Goal: Task Accomplishment & Management: Manage account settings

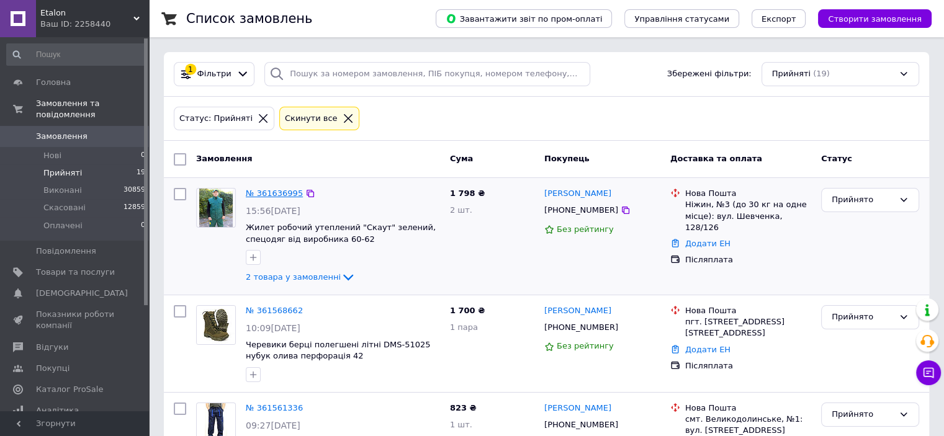
click at [271, 191] on link "№ 361636995" at bounding box center [274, 193] width 57 height 9
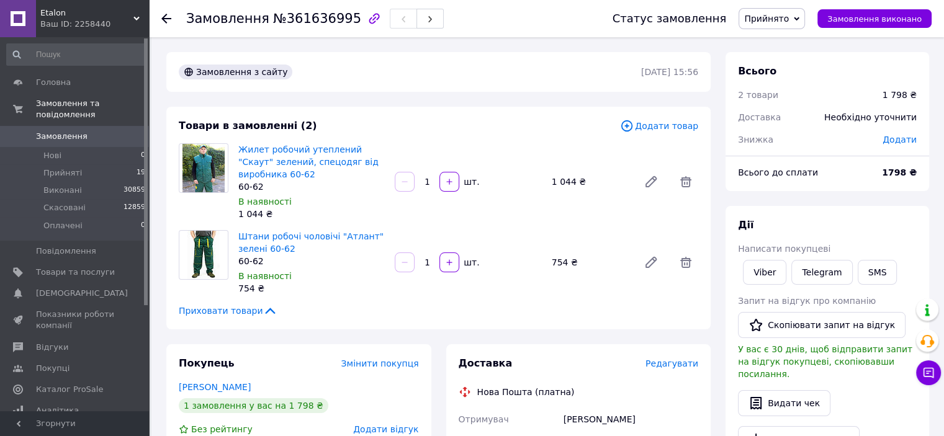
click at [296, 16] on span "№361636995" at bounding box center [317, 18] width 88 height 15
copy span "361636995"
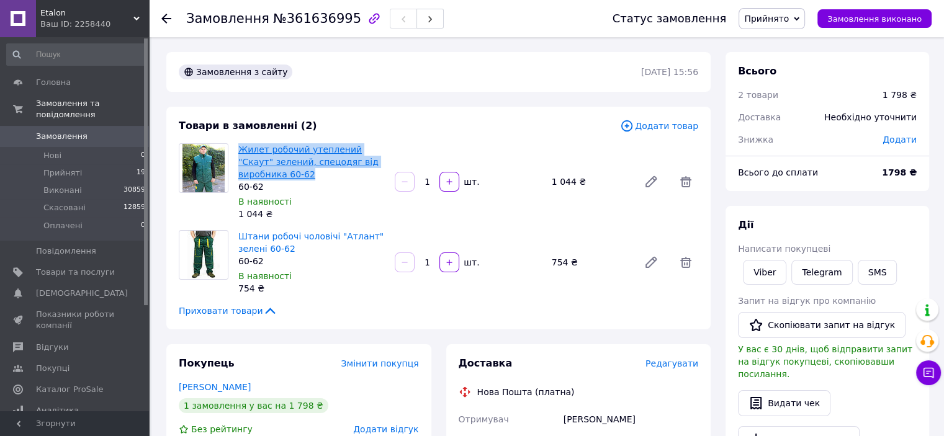
copy link "Жилет робочий утеплений "Скаут" зелений, спецодяг від виробника 60-62"
drag, startPoint x: 271, startPoint y: 178, endPoint x: 238, endPoint y: 152, distance: 41.5
click at [238, 152] on span "Жилет робочий утеплений "Скаут" зелений, спецодяг від виробника 60-62" at bounding box center [311, 161] width 147 height 37
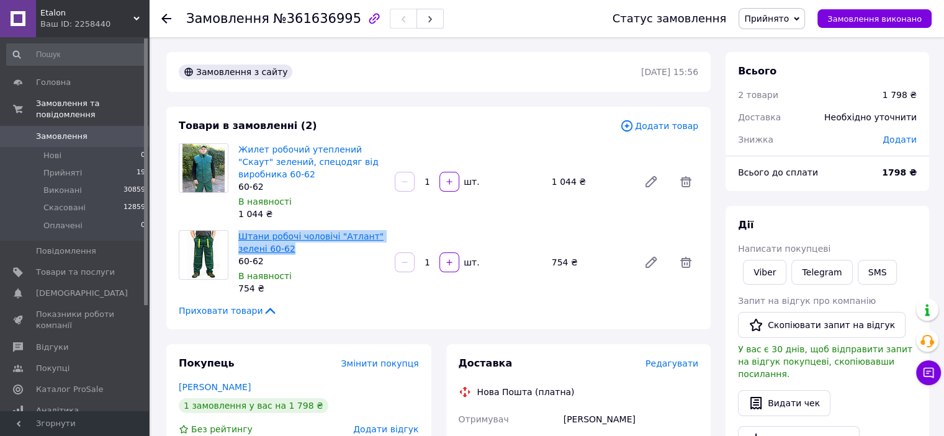
copy link "Штани робочі чоловічі "Атлант" зелені 60-62"
drag, startPoint x: 314, startPoint y: 248, endPoint x: 241, endPoint y: 230, distance: 74.8
click at [241, 230] on span "Штани робочі чоловічі "Атлант" зелені 60-62" at bounding box center [311, 242] width 147 height 25
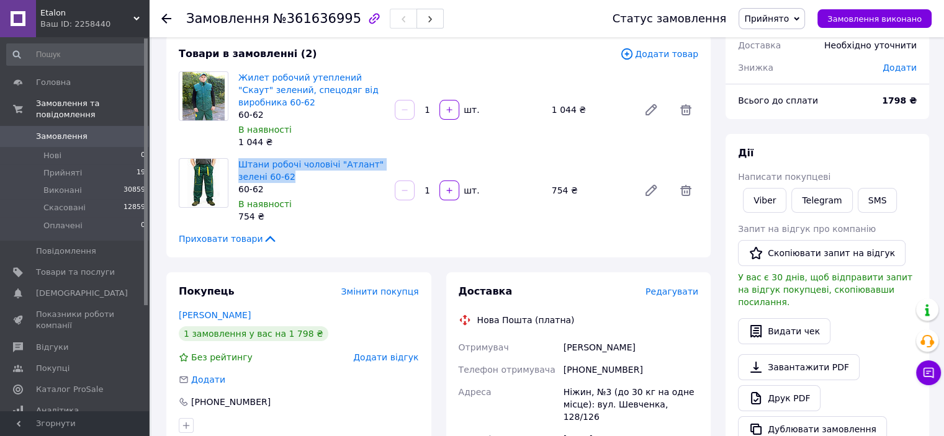
scroll to position [124, 0]
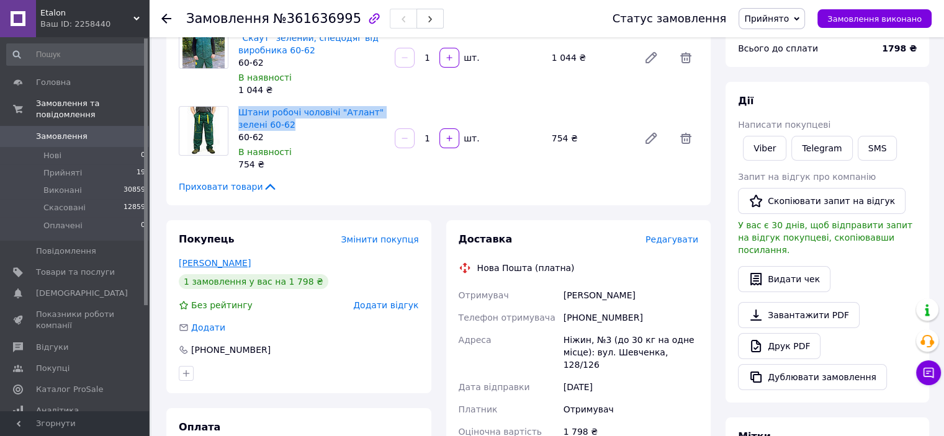
click at [194, 268] on link "[PERSON_NAME]" at bounding box center [215, 263] width 72 height 10
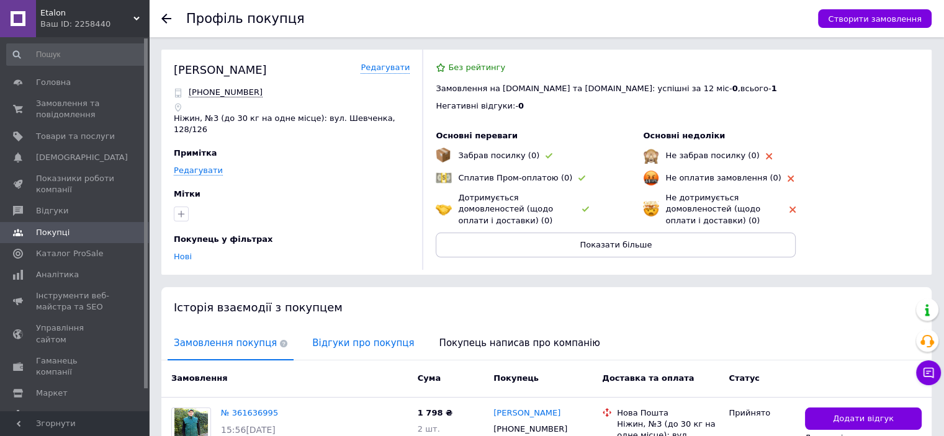
click at [325, 341] on span "Відгуки про покупця" at bounding box center [363, 344] width 114 height 32
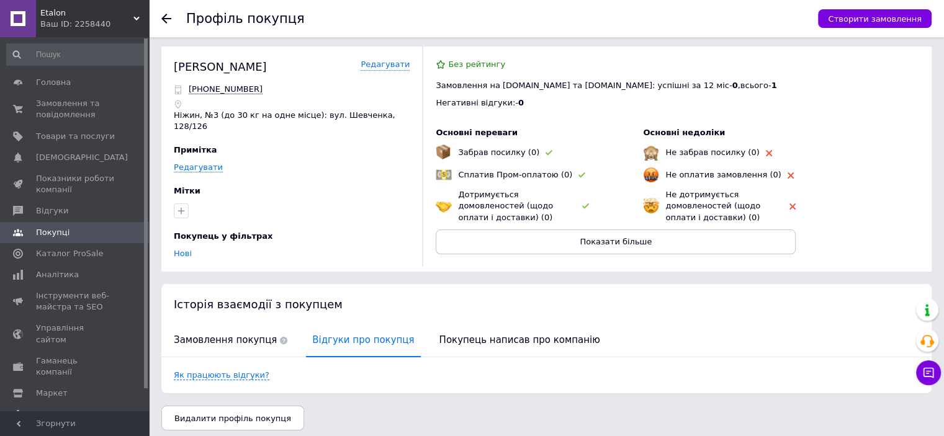
scroll to position [4, 0]
click at [166, 19] on use at bounding box center [166, 19] width 10 height 10
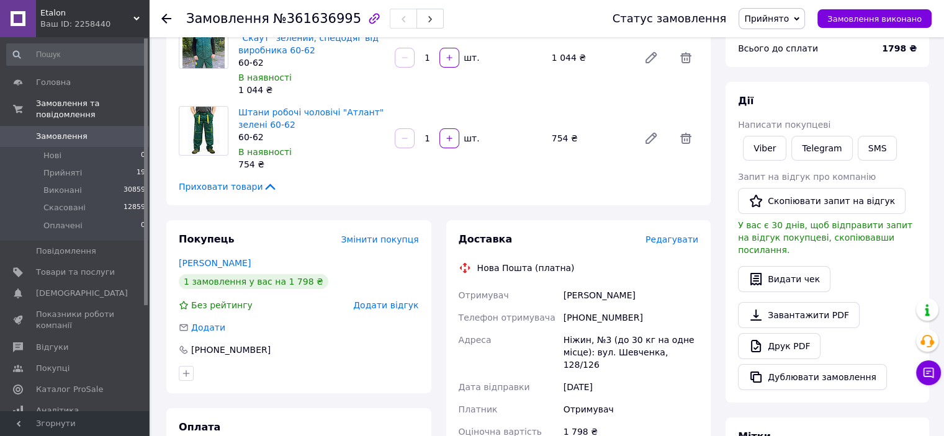
scroll to position [62, 0]
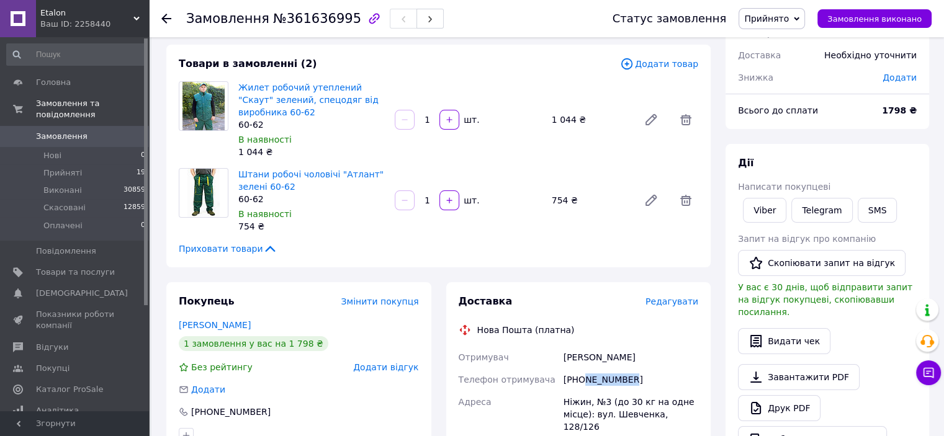
drag, startPoint x: 582, startPoint y: 379, endPoint x: 634, endPoint y: 383, distance: 51.7
click at [634, 383] on div "[PHONE_NUMBER]" at bounding box center [631, 380] width 140 height 22
copy div "676980277"
copy div "Отримувач [PERSON_NAME]"
drag, startPoint x: 635, startPoint y: 362, endPoint x: 551, endPoint y: 362, distance: 83.8
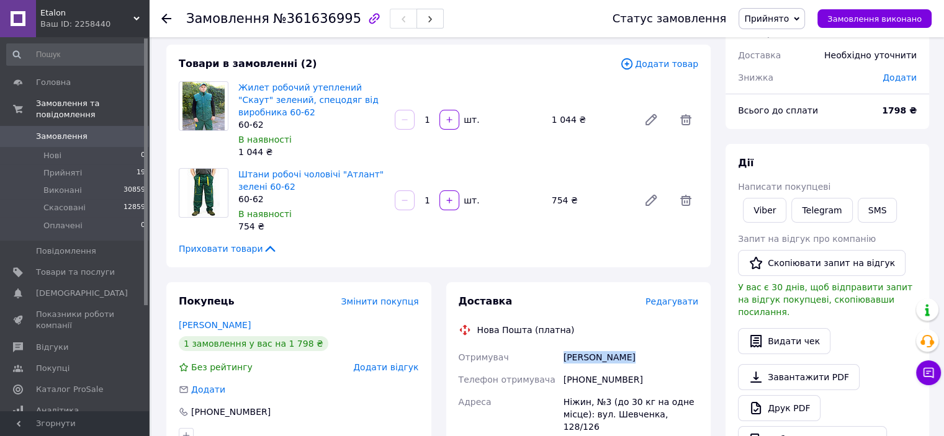
copy div "676980277"
drag, startPoint x: 652, startPoint y: 376, endPoint x: 585, endPoint y: 384, distance: 67.6
click at [585, 384] on div "[PHONE_NUMBER]" at bounding box center [631, 380] width 140 height 22
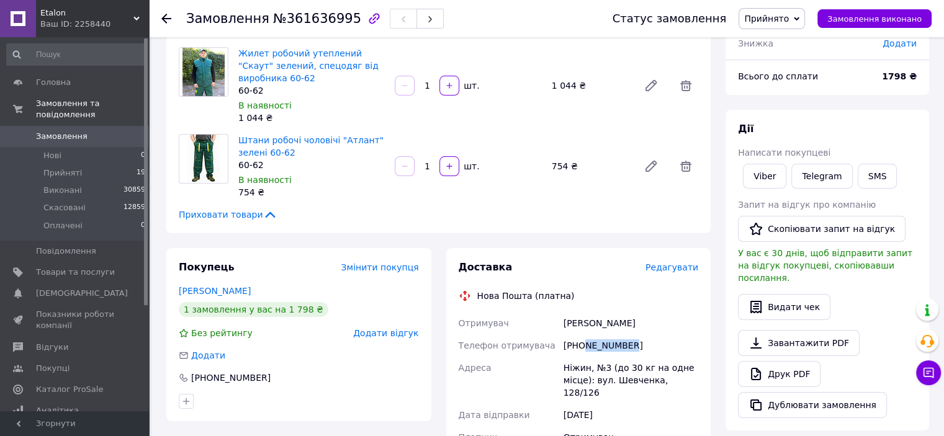
scroll to position [124, 0]
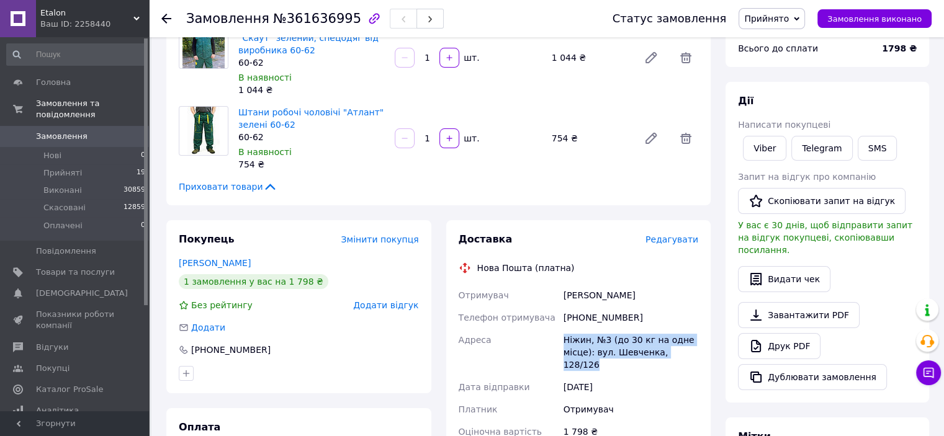
copy div "Адреса Ніжин, №3 (до 30 кг на одне місце): вул. Шевченка, 128/126"
drag, startPoint x: 690, startPoint y: 350, endPoint x: 559, endPoint y: 347, distance: 131.0
click at [559, 347] on div "Отримувач [PERSON_NAME] Телефон отримувача [PHONE_NUMBER] Адреса Ніжин, №3 (до …" at bounding box center [578, 403] width 245 height 238
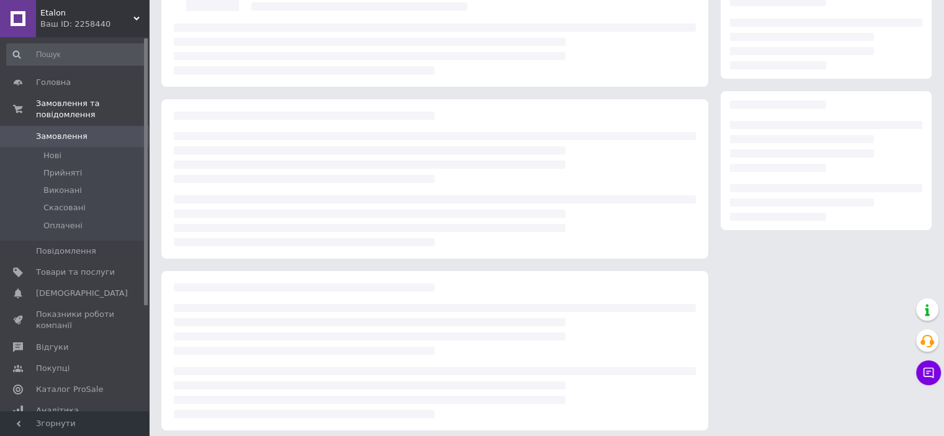
scroll to position [124, 0]
